Goal: Obtain resource: Download file/media

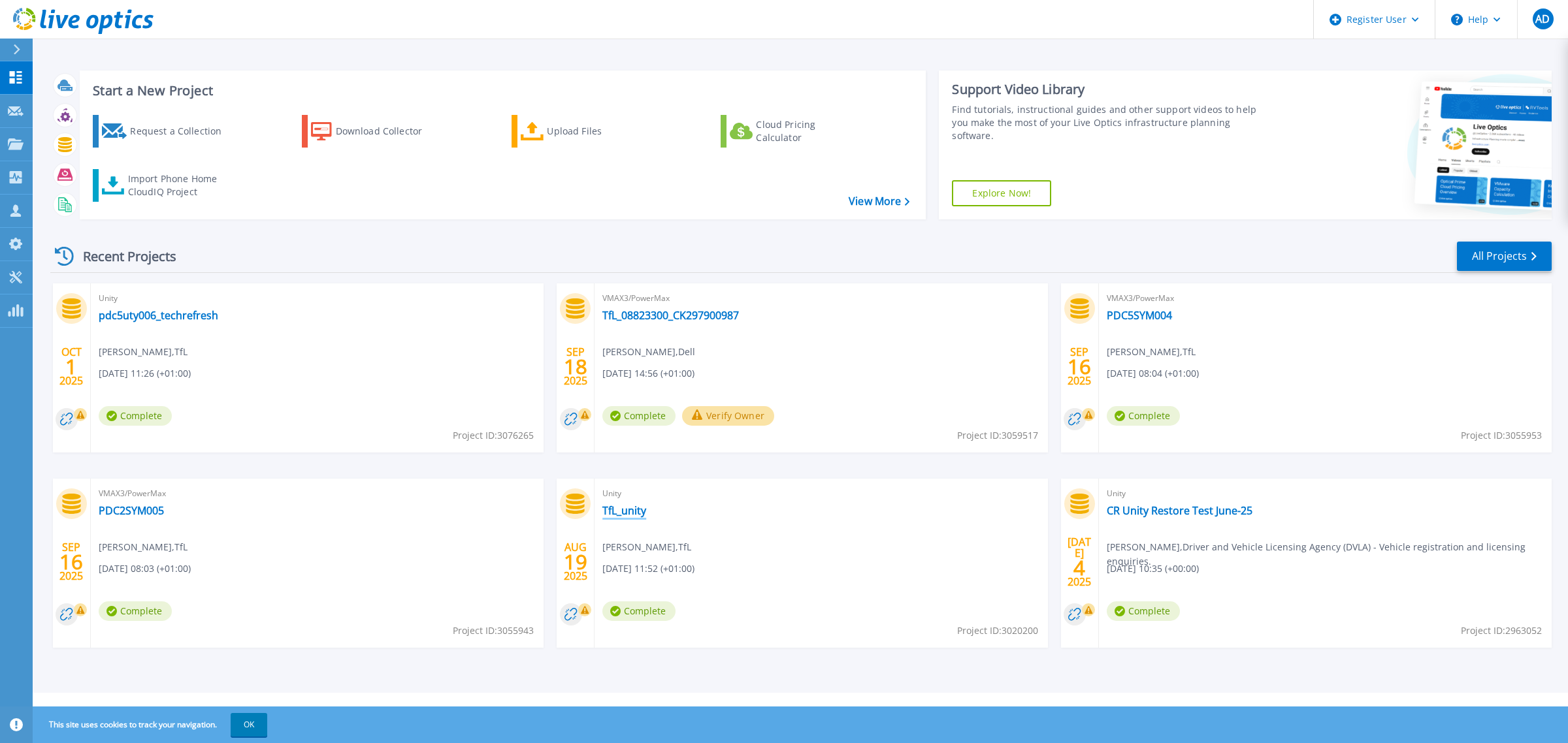
click at [625, 516] on link "TfL_unity" at bounding box center [624, 511] width 44 height 13
click at [644, 319] on link "TfL_08823300_CK297900987" at bounding box center [671, 316] width 137 height 13
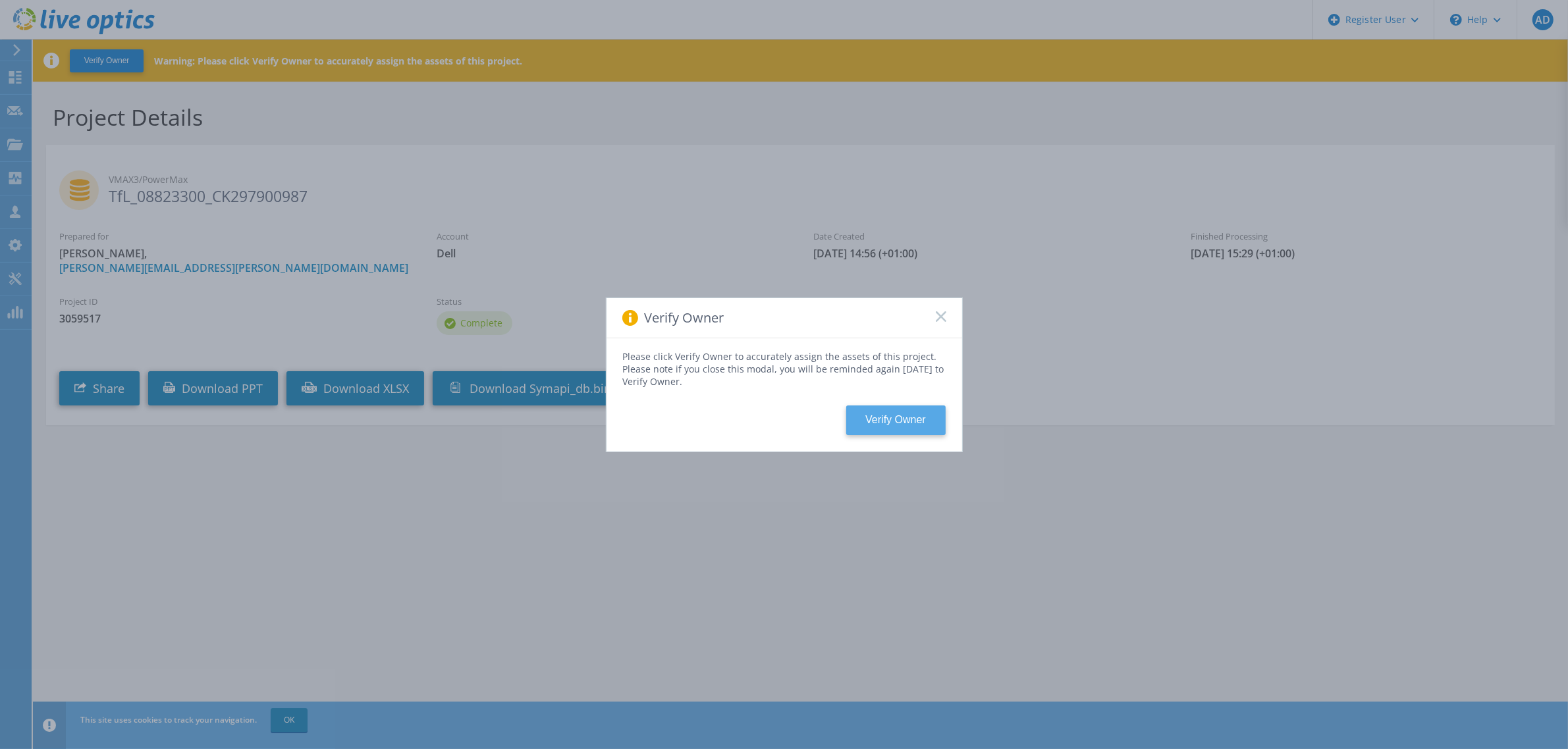
click at [893, 430] on button "Verify Owner" at bounding box center [895, 419] width 99 height 29
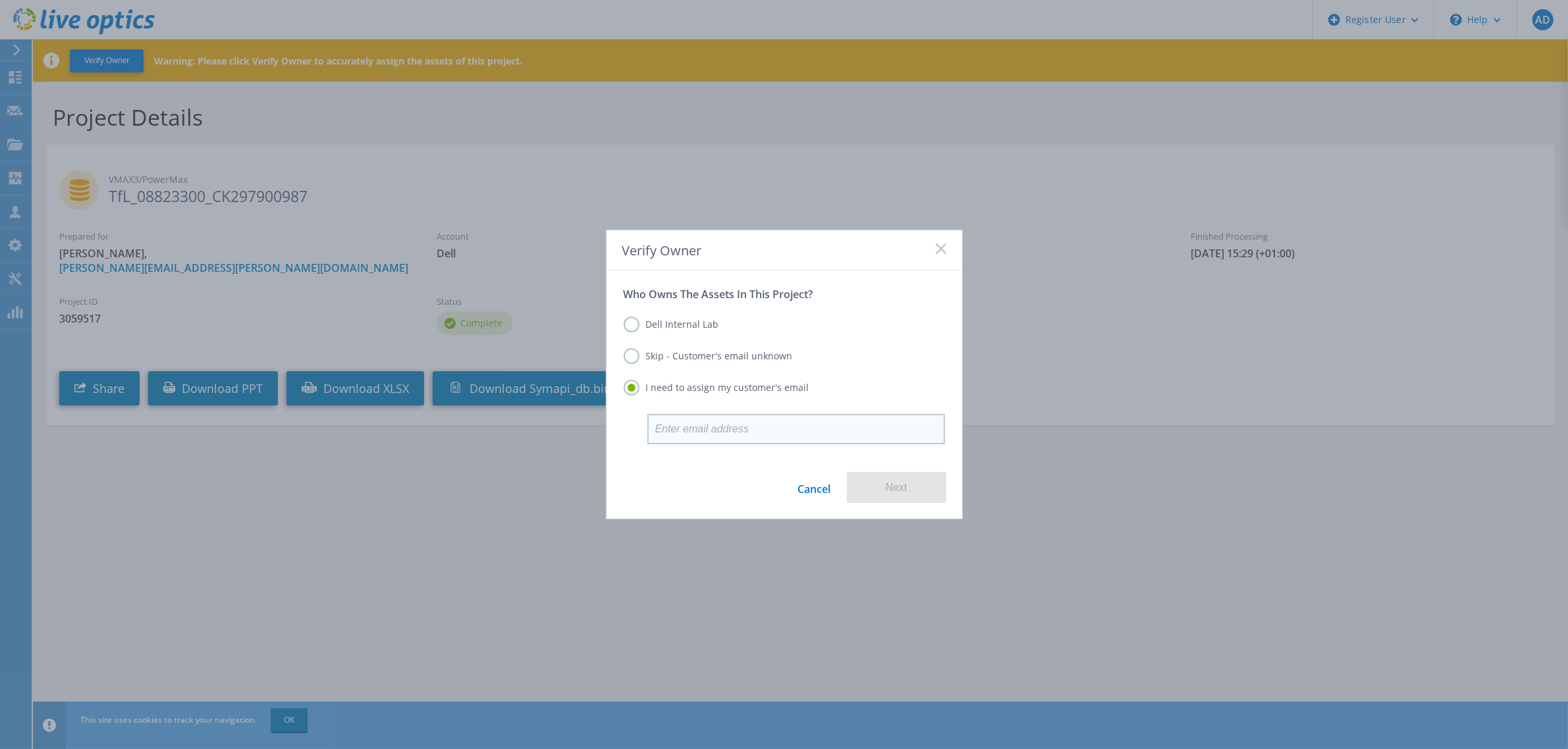
click at [764, 434] on input "email" at bounding box center [795, 430] width 298 height 30
click at [649, 315] on div "Dell Internal Lab Skip - Customer's email unknown I need to assign my customer'…" at bounding box center [784, 358] width 321 height 113
click at [636, 323] on label "Dell Internal Lab" at bounding box center [671, 324] width 95 height 16
click at [0, 0] on input "Dell Internal Lab" at bounding box center [0, 0] width 0 height 0
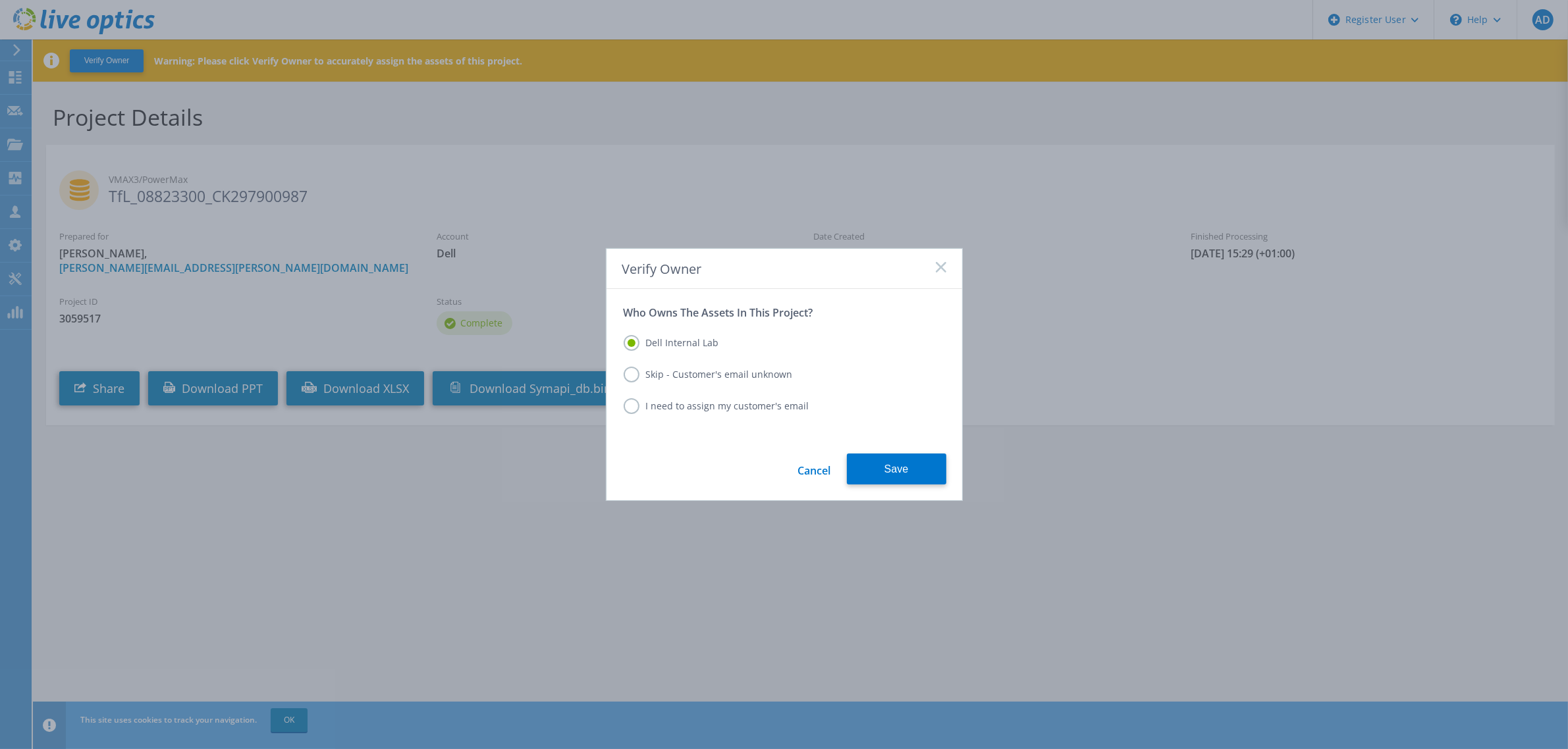
click at [639, 380] on label "Skip - Customer's email unknown" at bounding box center [707, 374] width 169 height 16
click at [0, 0] on input "Skip - Customer's email unknown" at bounding box center [0, 0] width 0 height 0
click at [884, 469] on button "Next" at bounding box center [896, 468] width 99 height 31
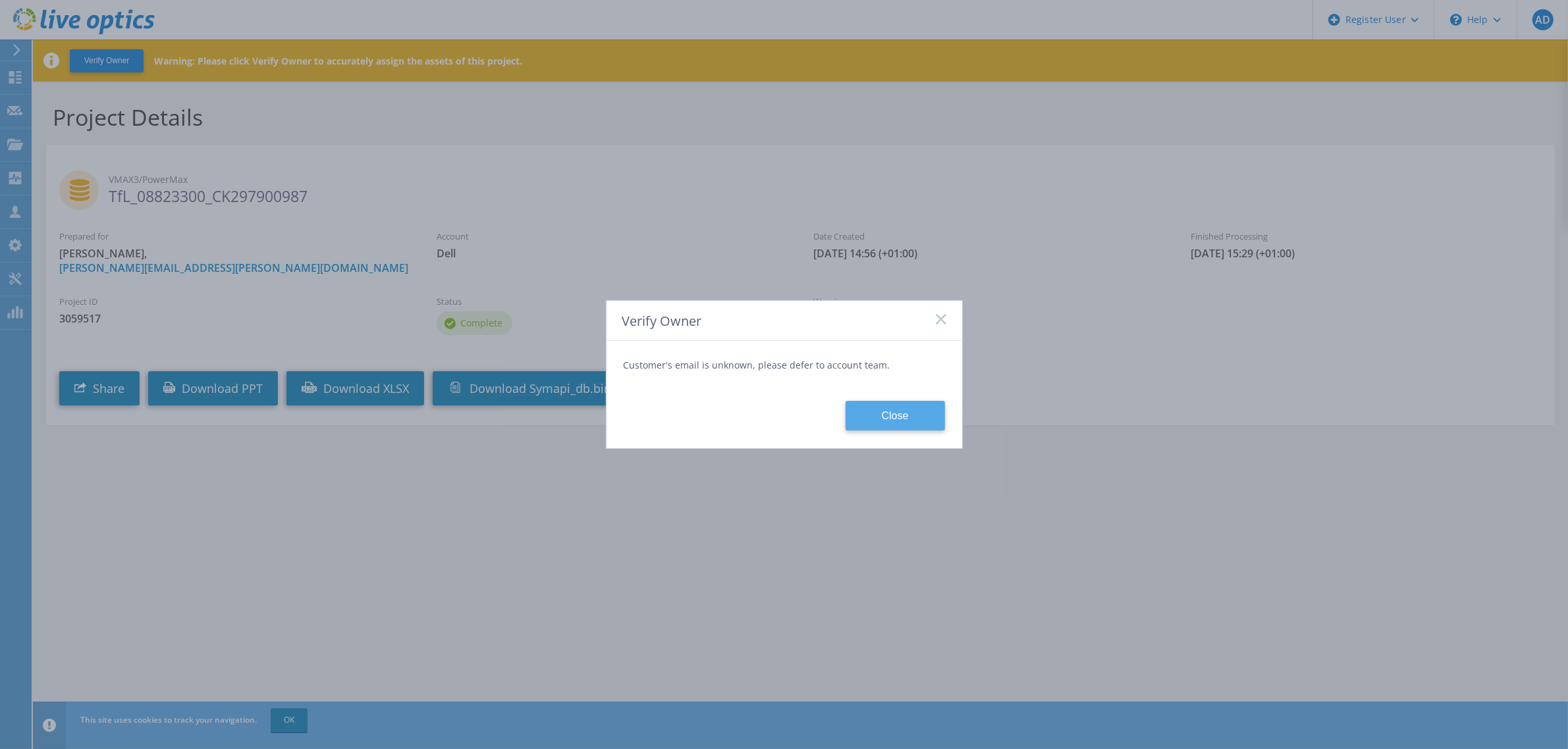
click at [882, 412] on button "Close" at bounding box center [895, 416] width 99 height 29
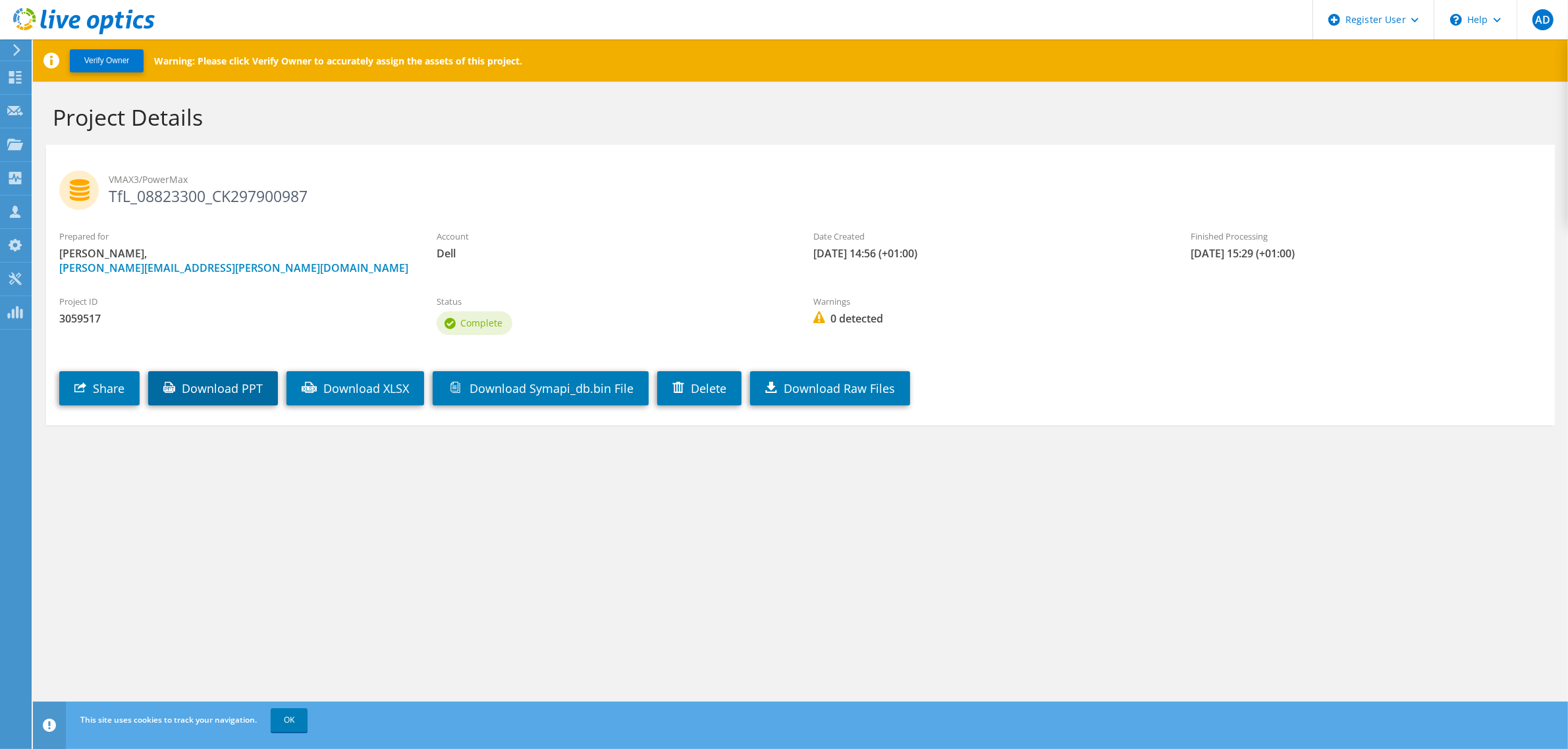
click at [260, 388] on link "Download PPT" at bounding box center [213, 388] width 129 height 34
click at [246, 393] on link "Download PPT" at bounding box center [213, 388] width 129 height 34
click at [283, 713] on link "OK" at bounding box center [289, 720] width 37 height 24
